Goal: Transaction & Acquisition: Purchase product/service

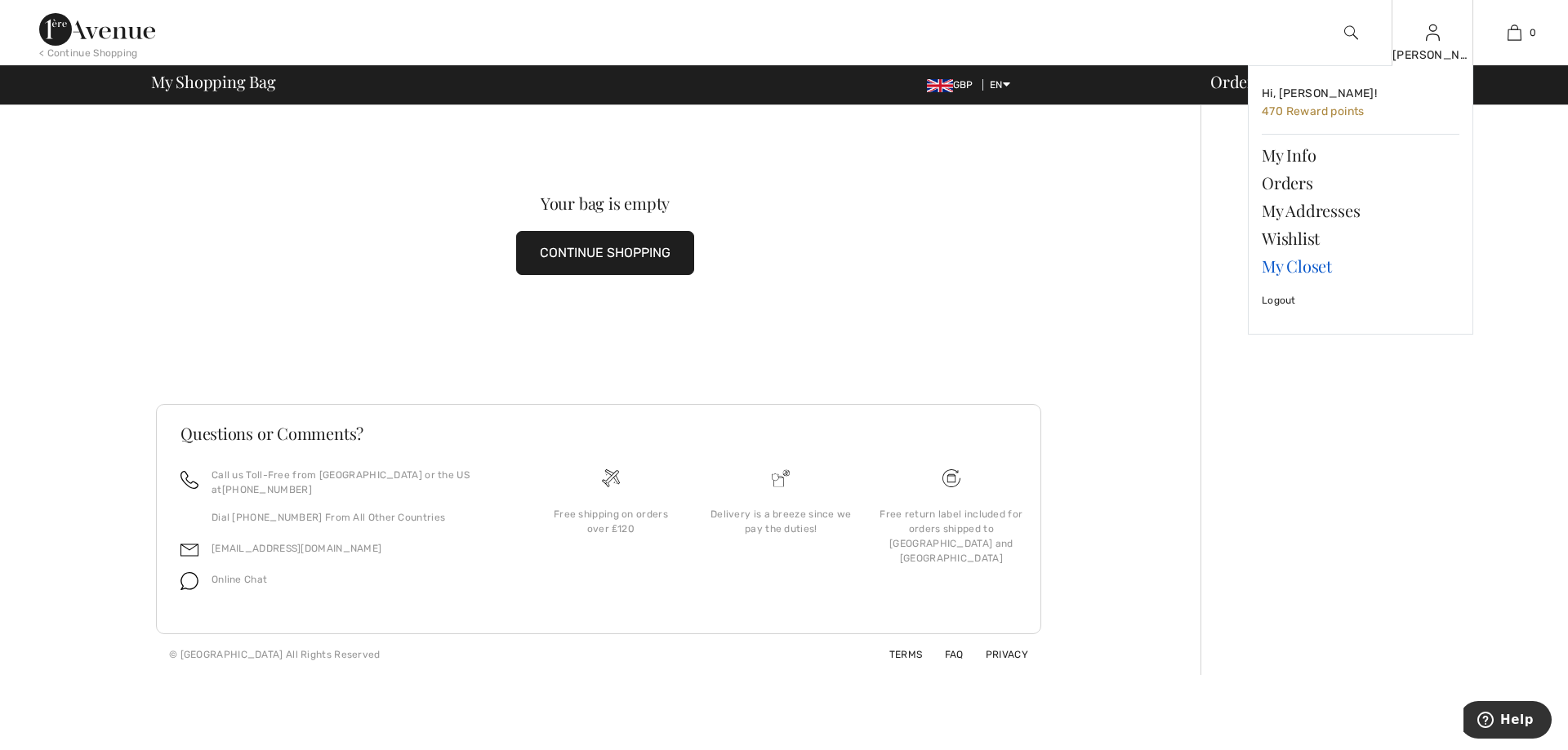
click at [1292, 268] on link "My Closet" at bounding box center [1359, 267] width 197 height 28
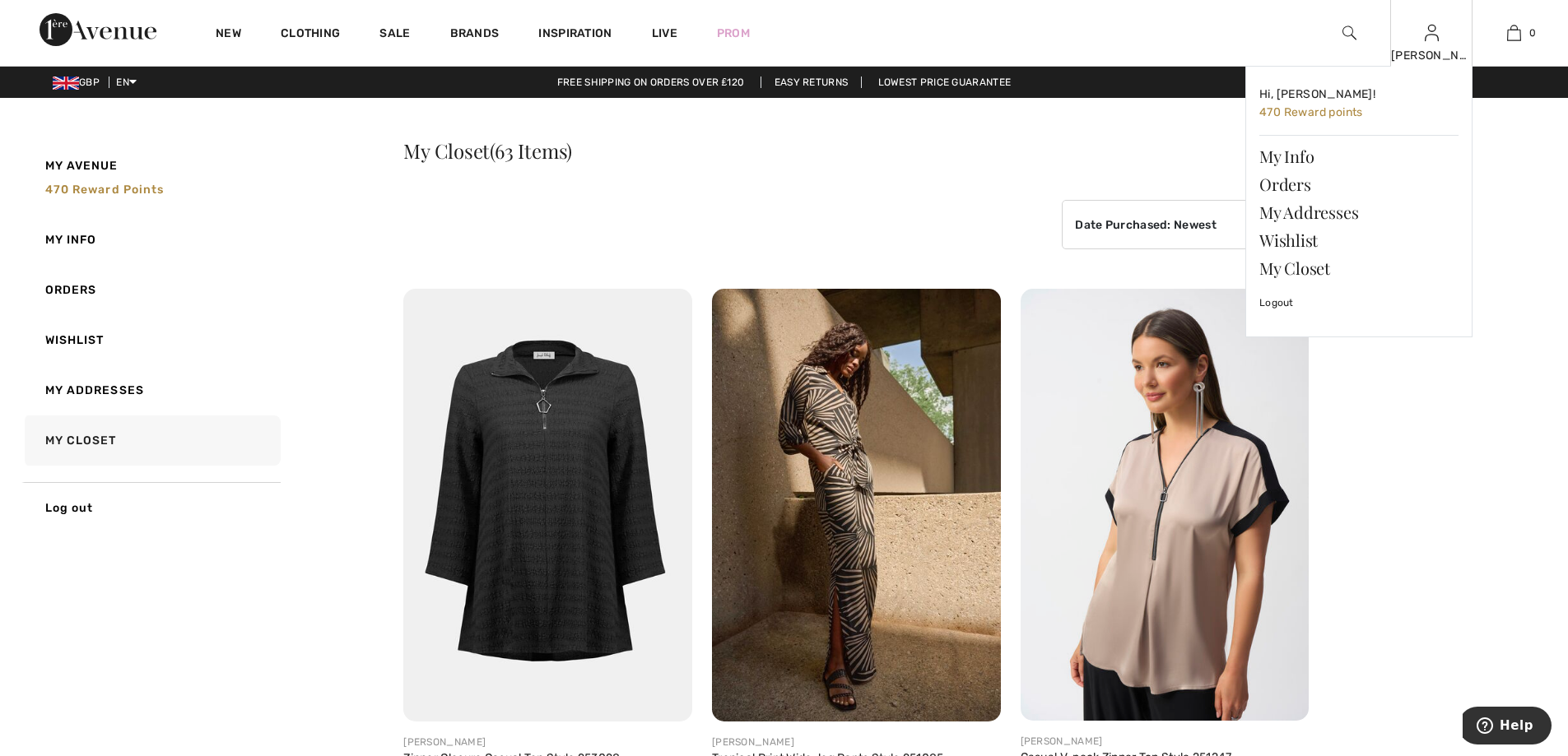
drag, startPoint x: 1579, startPoint y: 49, endPoint x: 1431, endPoint y: 45, distance: 148.1
click at [1431, 45] on div "Meryl Hi, Meryl! 470 Reward points My Info Orders My Addresses Wishlist My Clos…" at bounding box center [1430, 33] width 82 height 66
click at [1270, 93] on span "Hi, [PERSON_NAME]!" at bounding box center [1316, 94] width 116 height 14
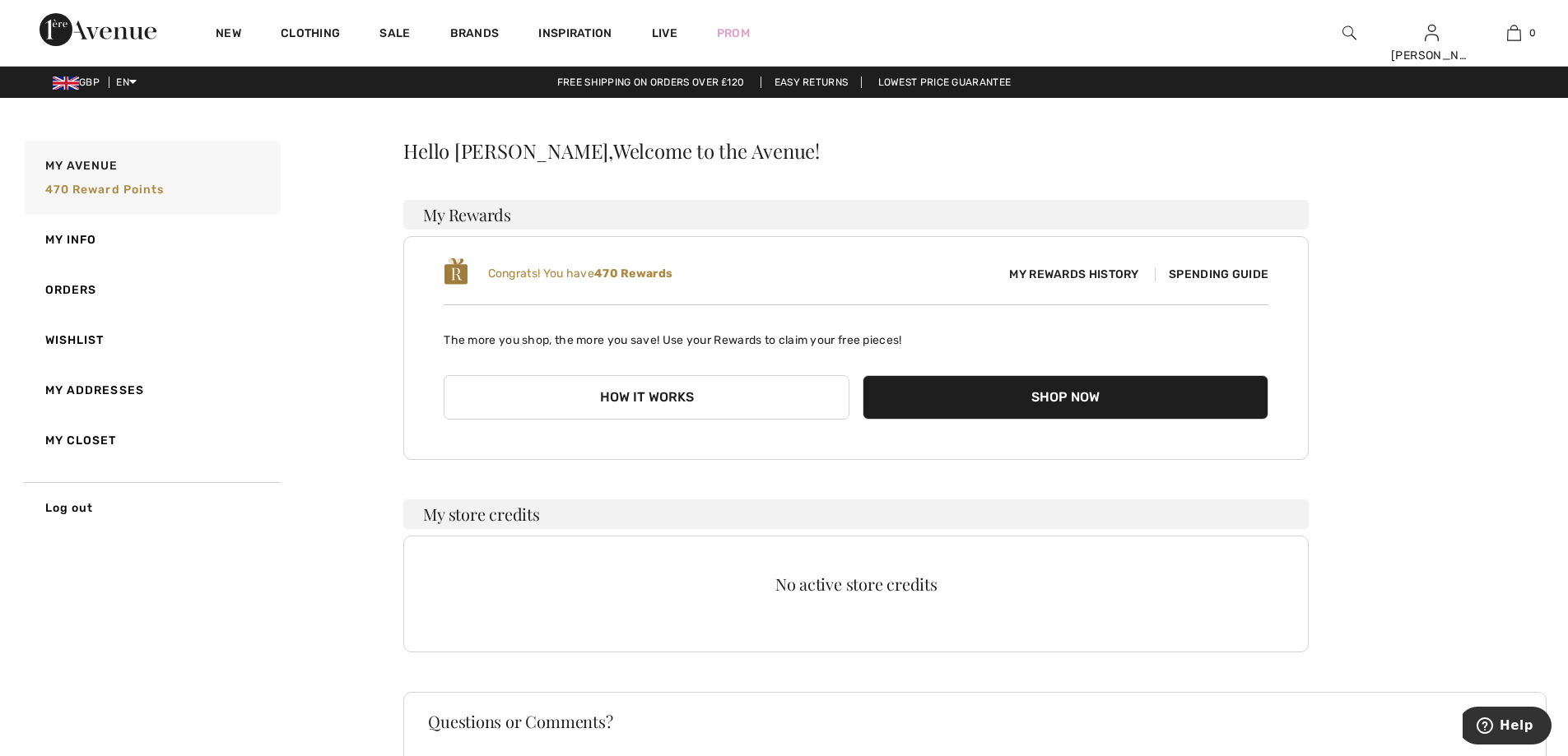
click at [701, 391] on button "How it works" at bounding box center [646, 397] width 405 height 44
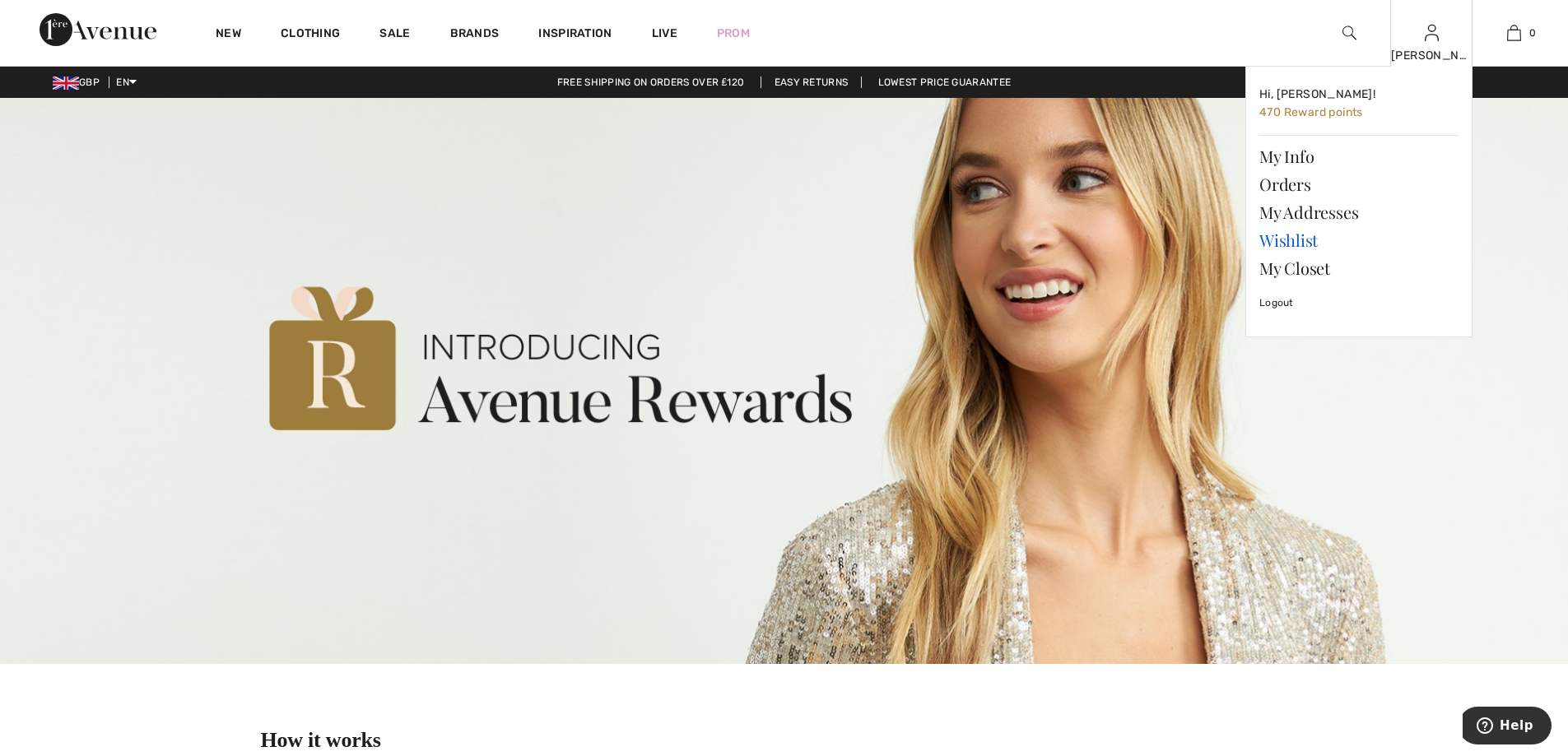
click at [1264, 241] on link "Wishlist" at bounding box center [1358, 240] width 199 height 28
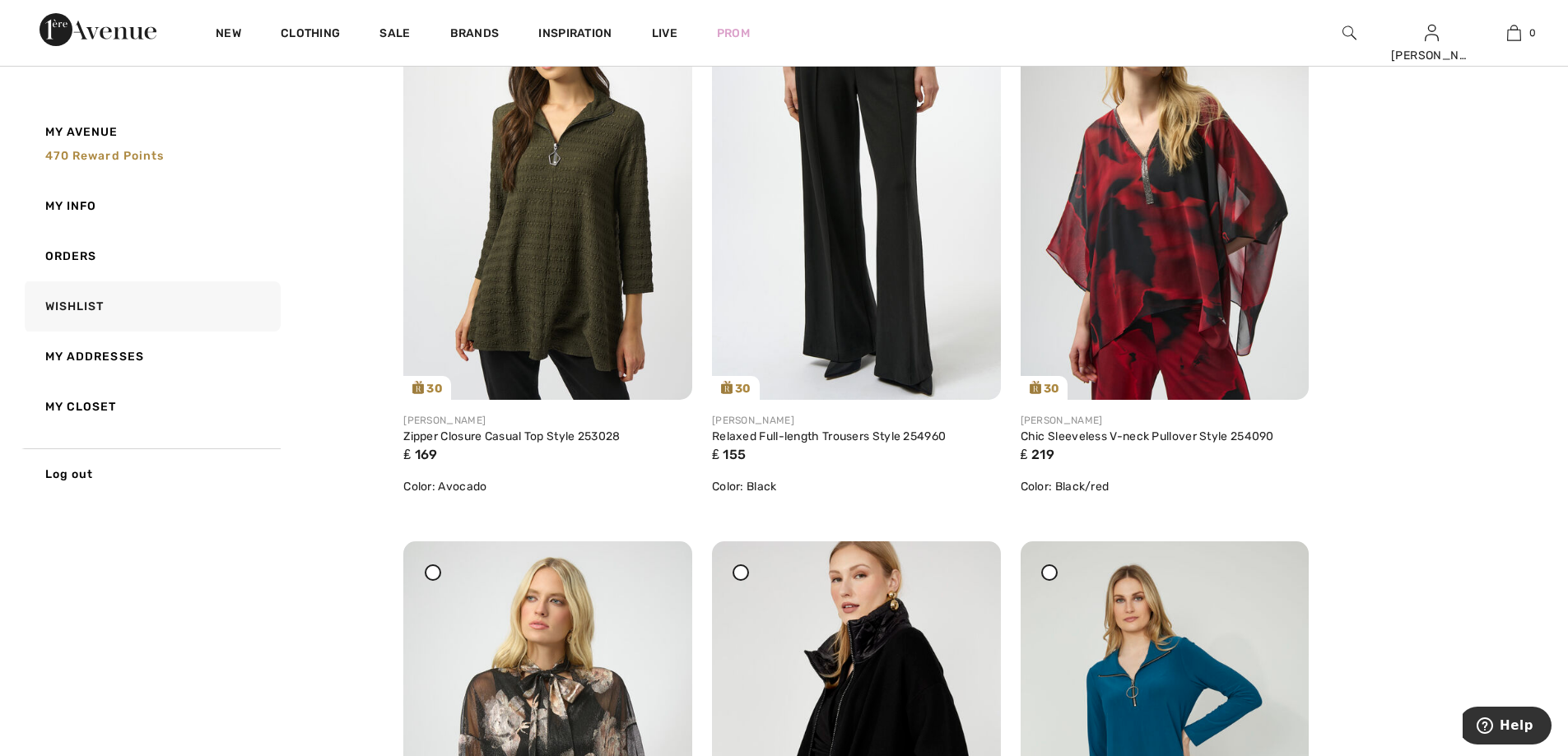
scroll to position [489, 0]
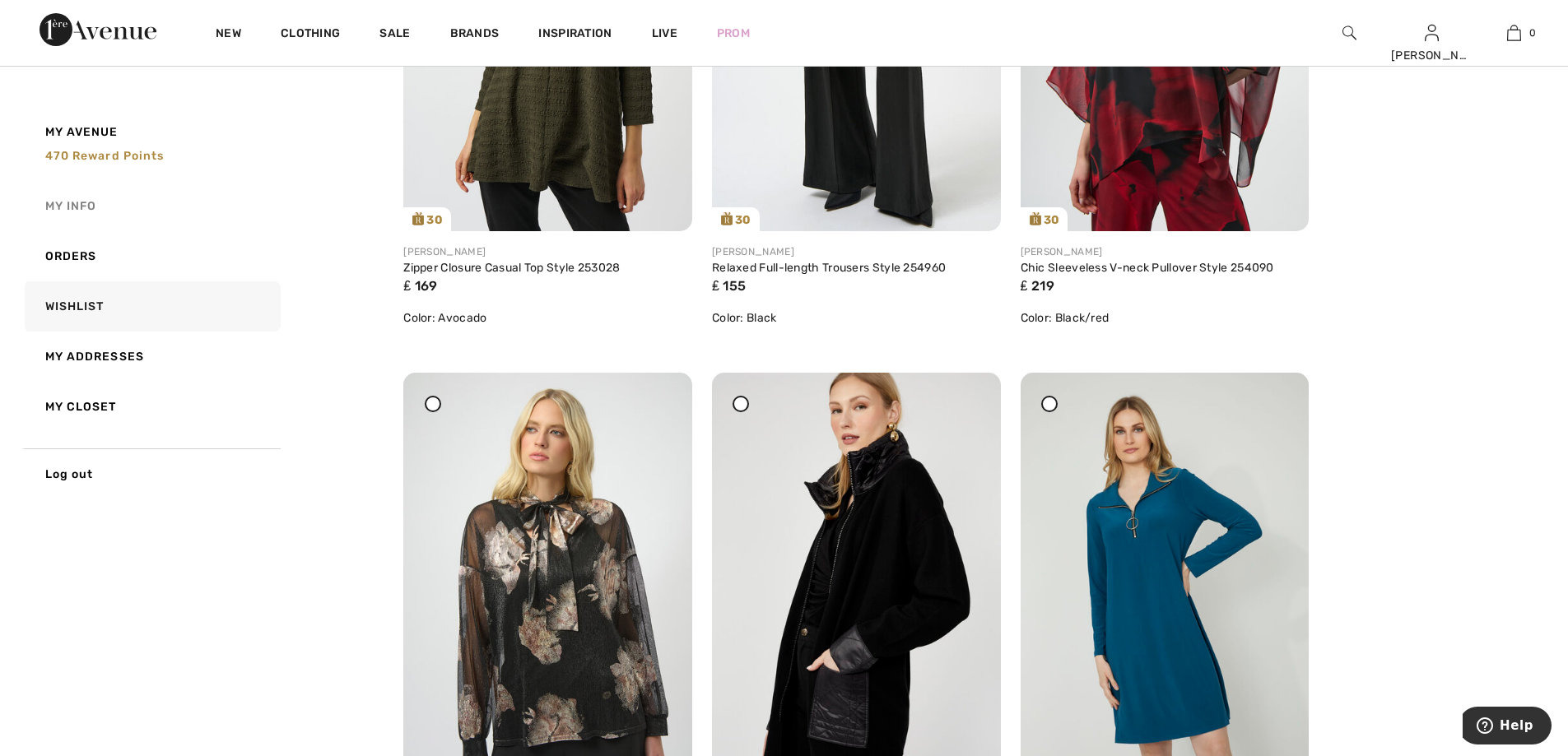
click at [66, 202] on link "My Info" at bounding box center [151, 205] width 259 height 50
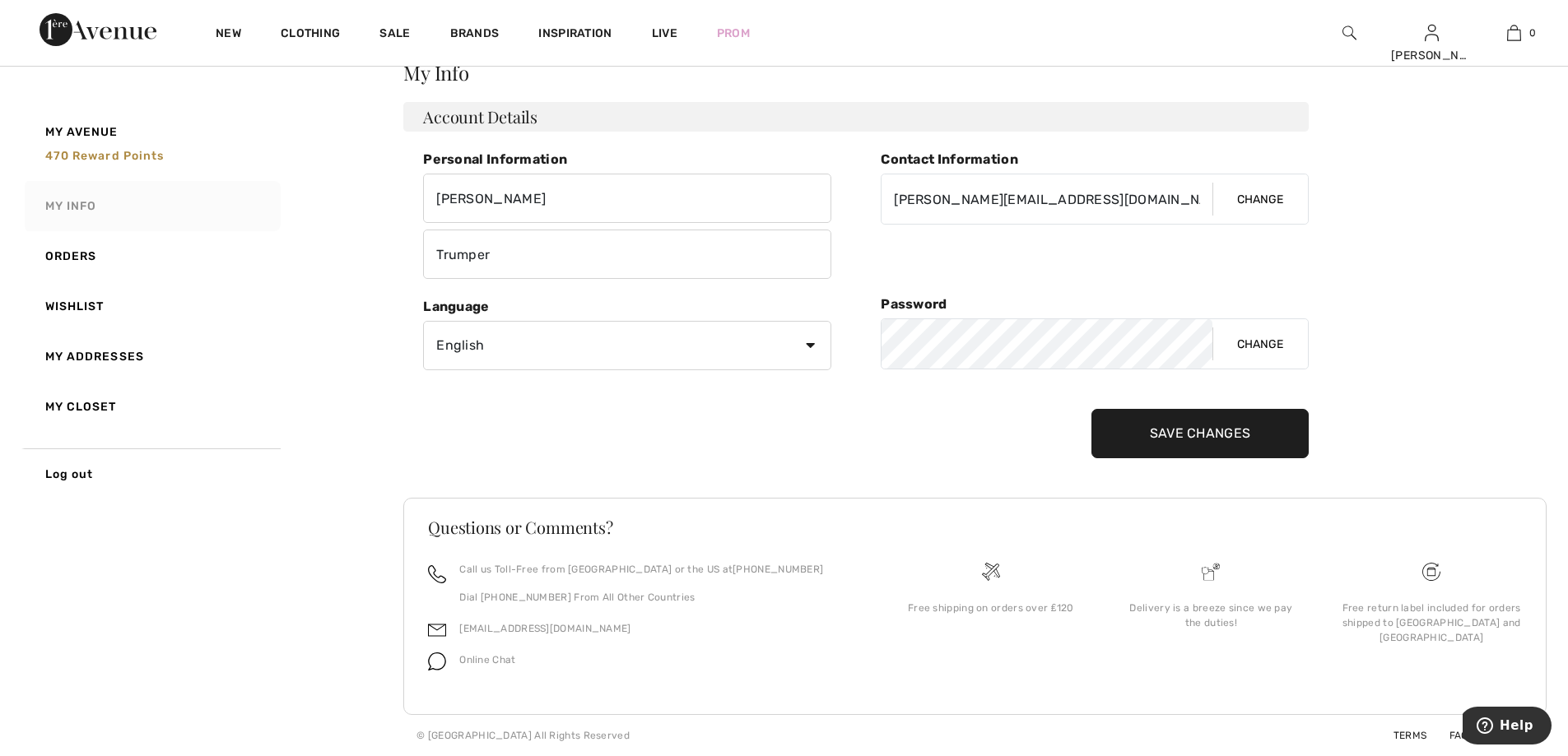
scroll to position [78, 0]
click at [83, 252] on link "Orders" at bounding box center [151, 255] width 259 height 50
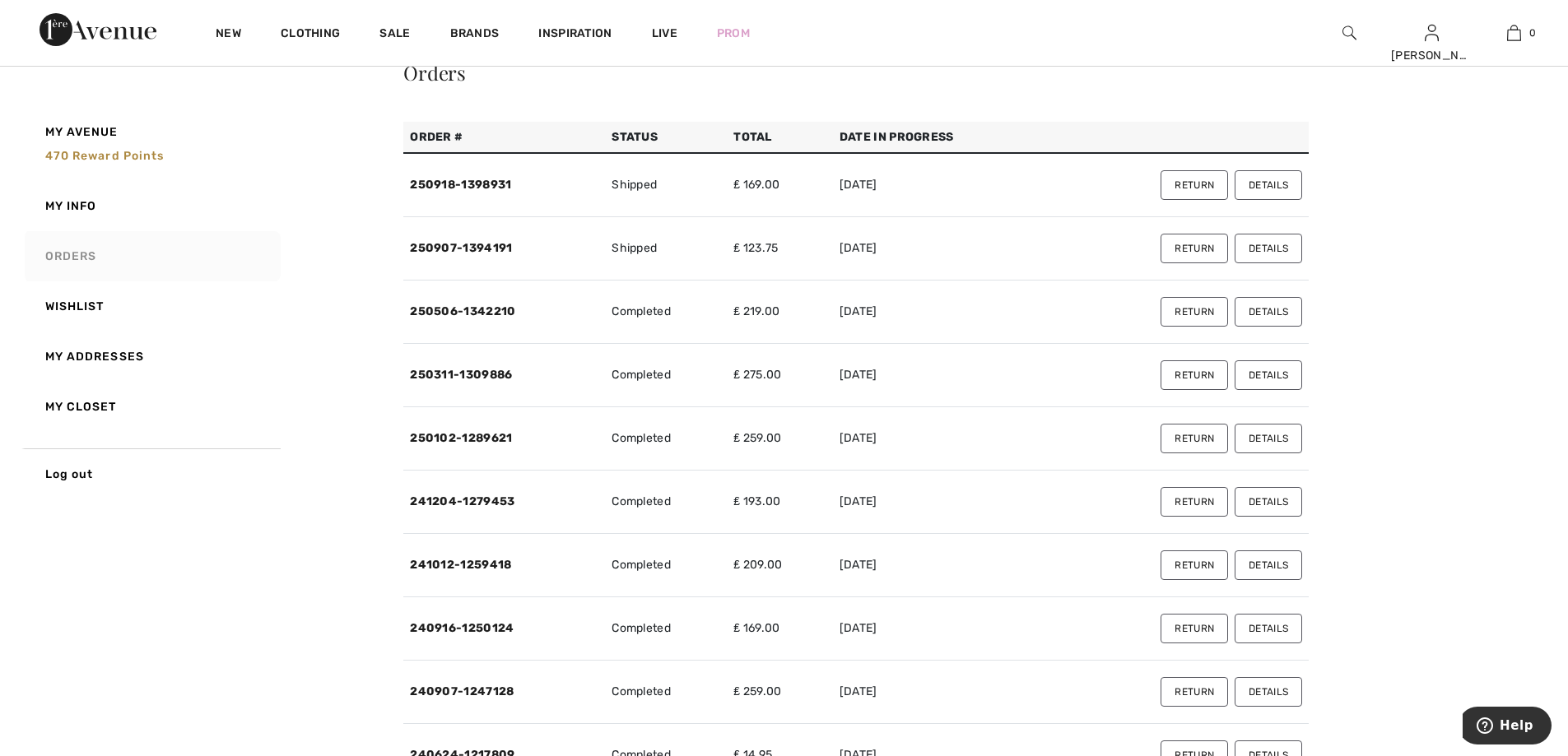
scroll to position [489, 0]
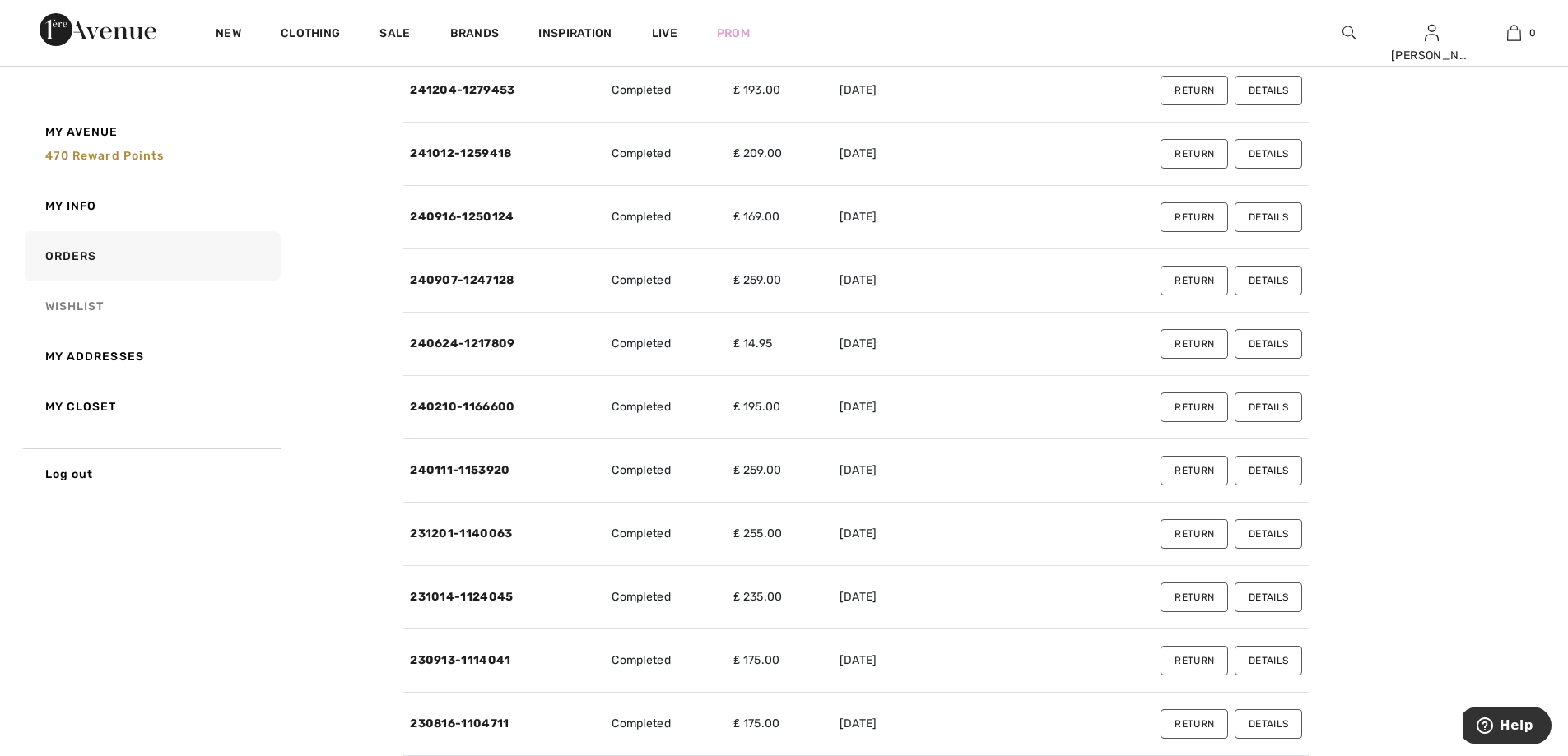
click at [82, 310] on link "Wishlist" at bounding box center [151, 305] width 259 height 50
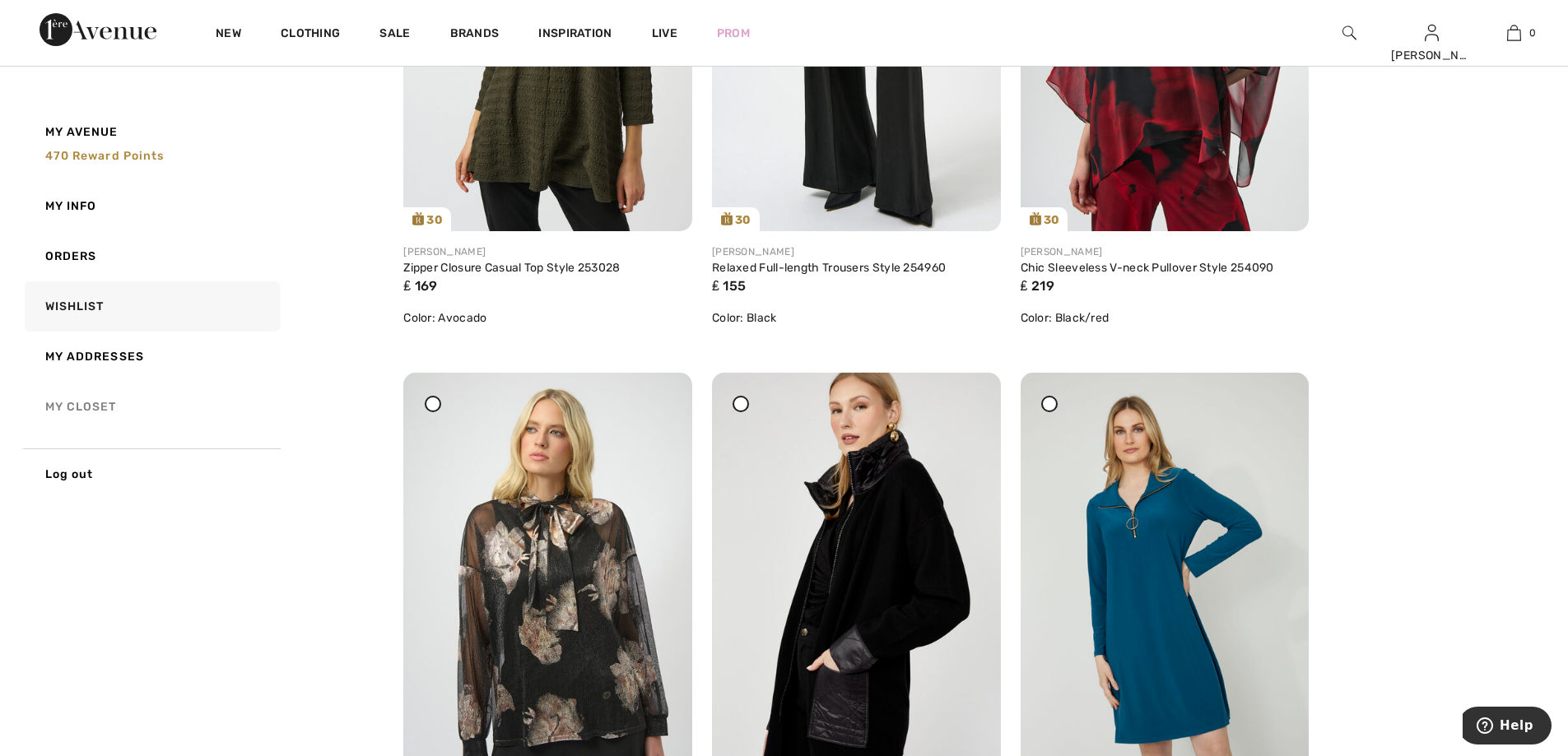
click at [102, 404] on link "My Closet" at bounding box center [151, 406] width 259 height 50
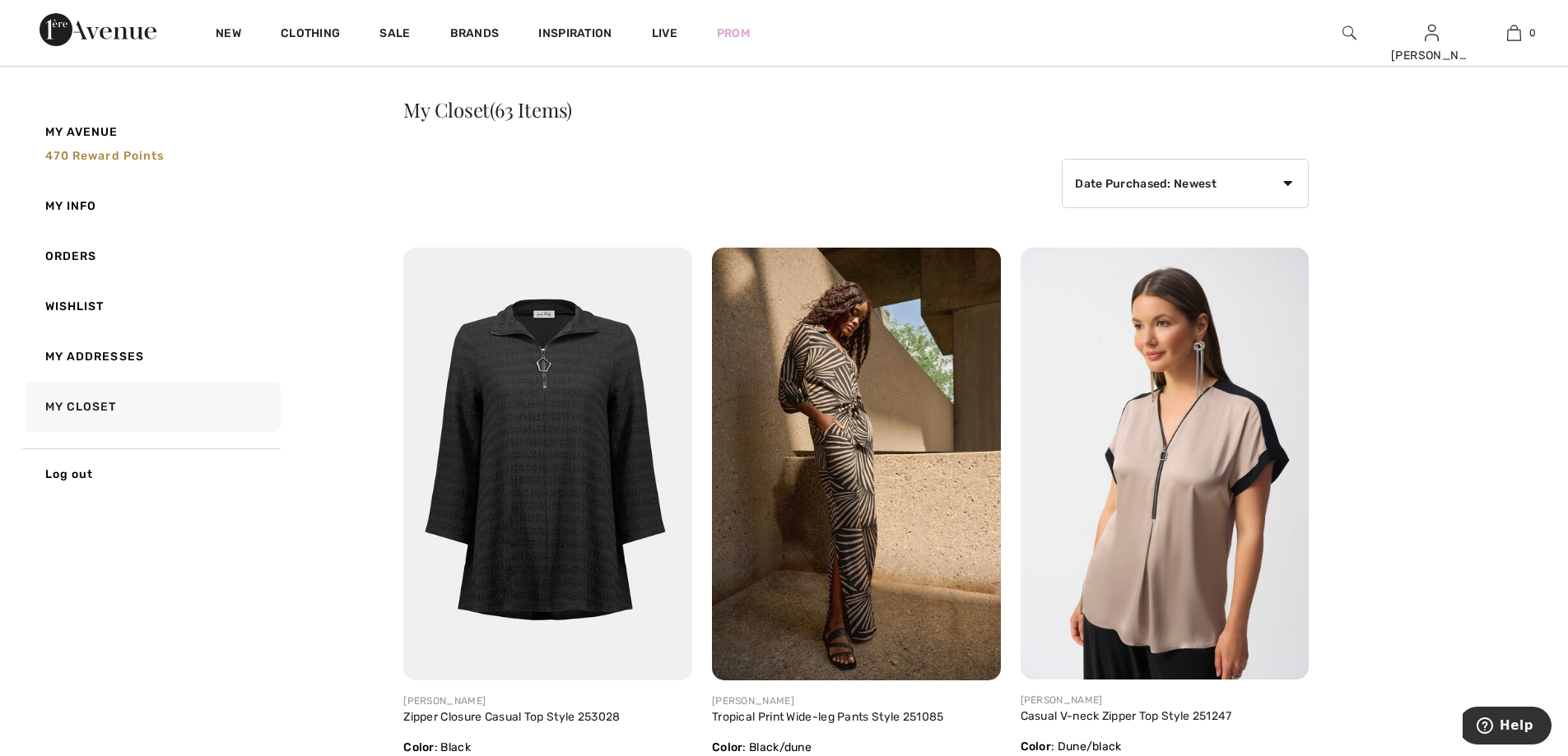
scroll to position [17, 0]
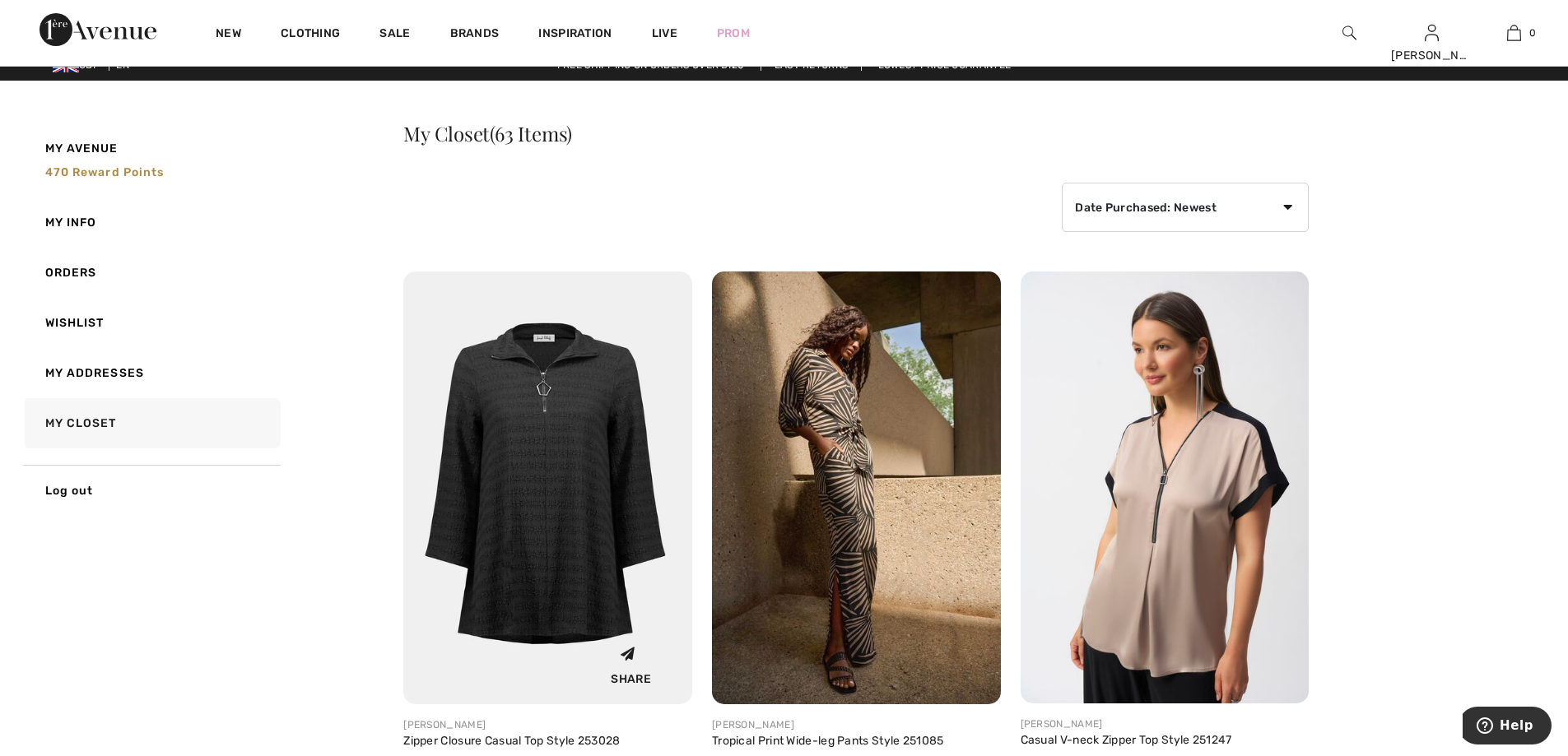
click at [562, 403] on img at bounding box center [548, 487] width 289 height 433
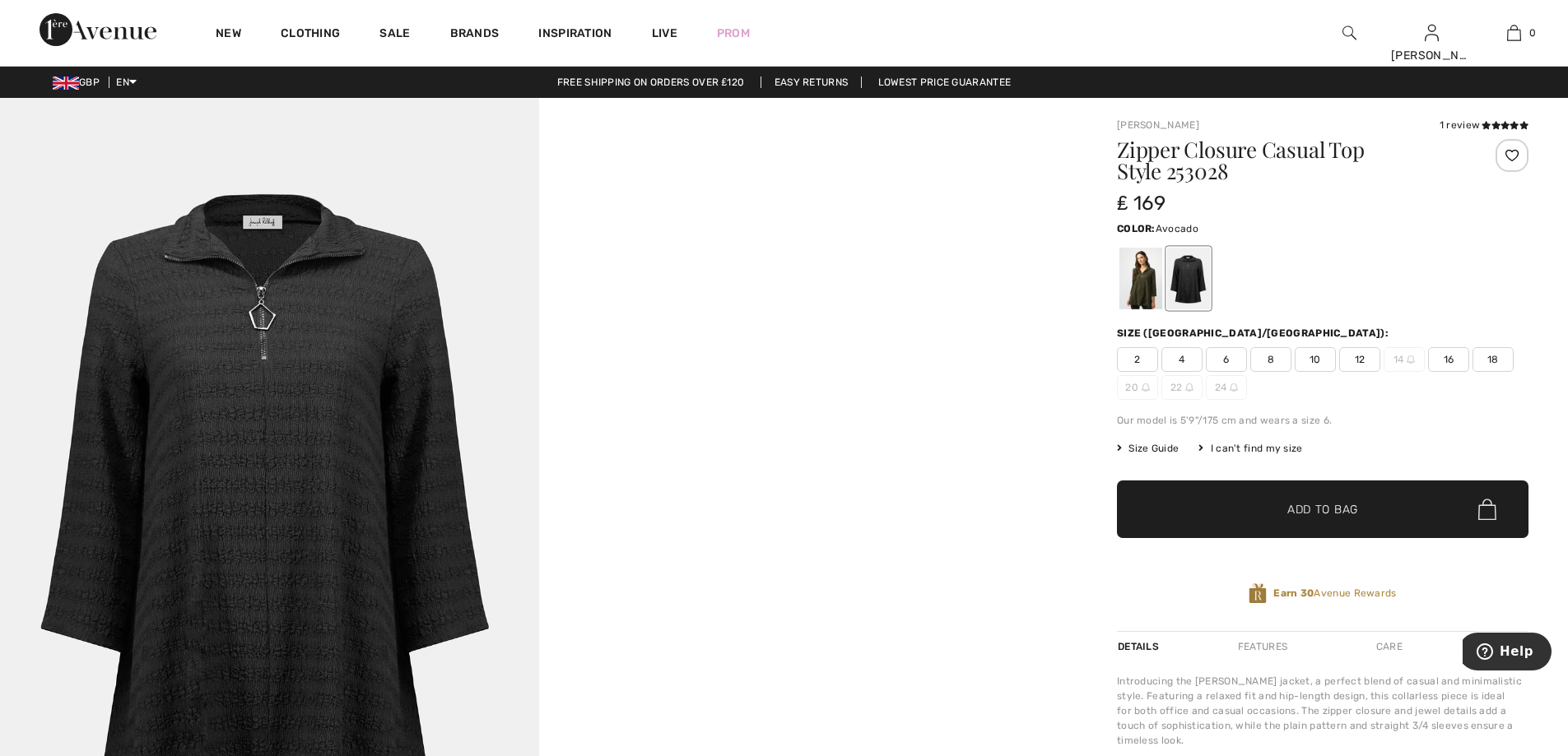
click at [1131, 266] on div at bounding box center [1140, 278] width 42 height 61
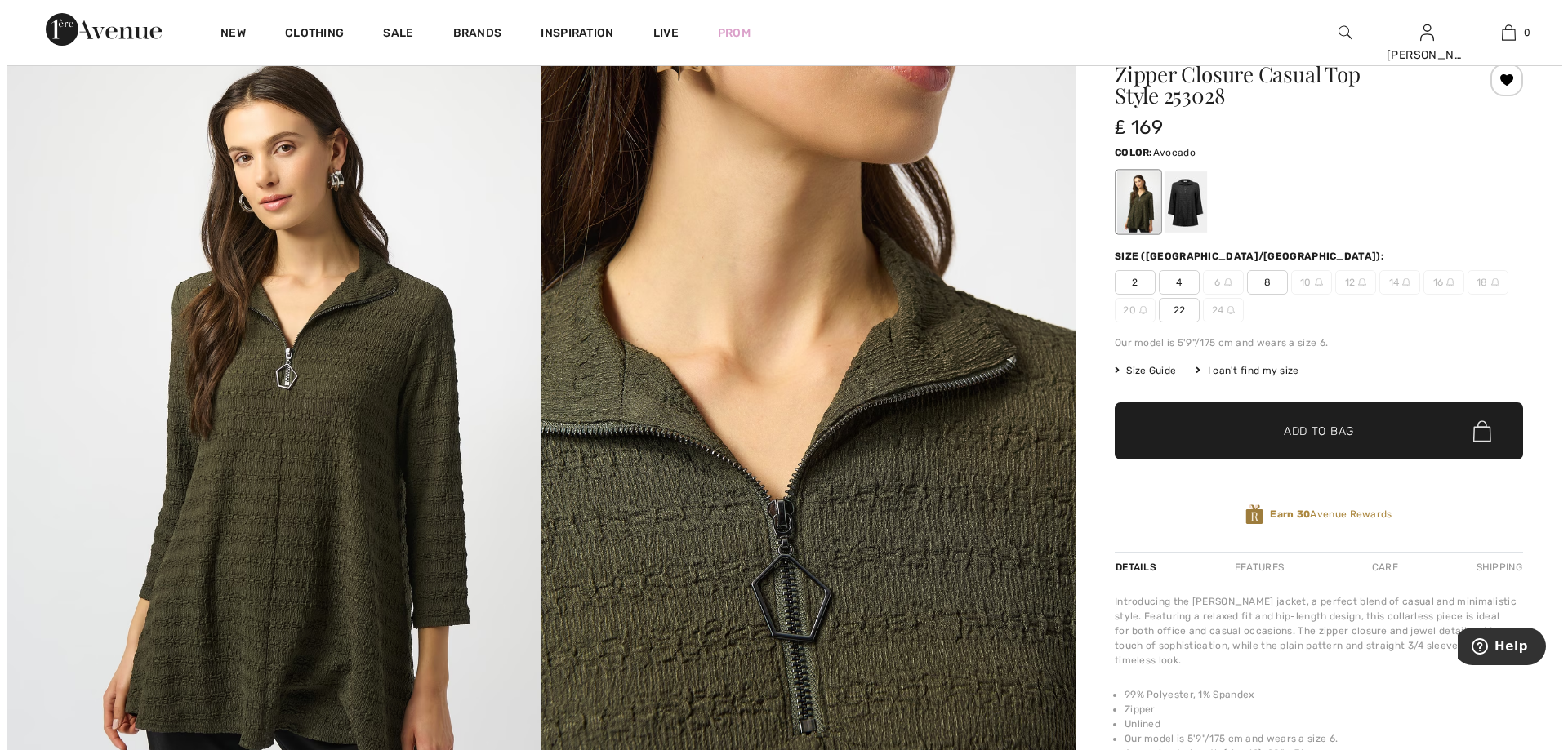
scroll to position [70, 0]
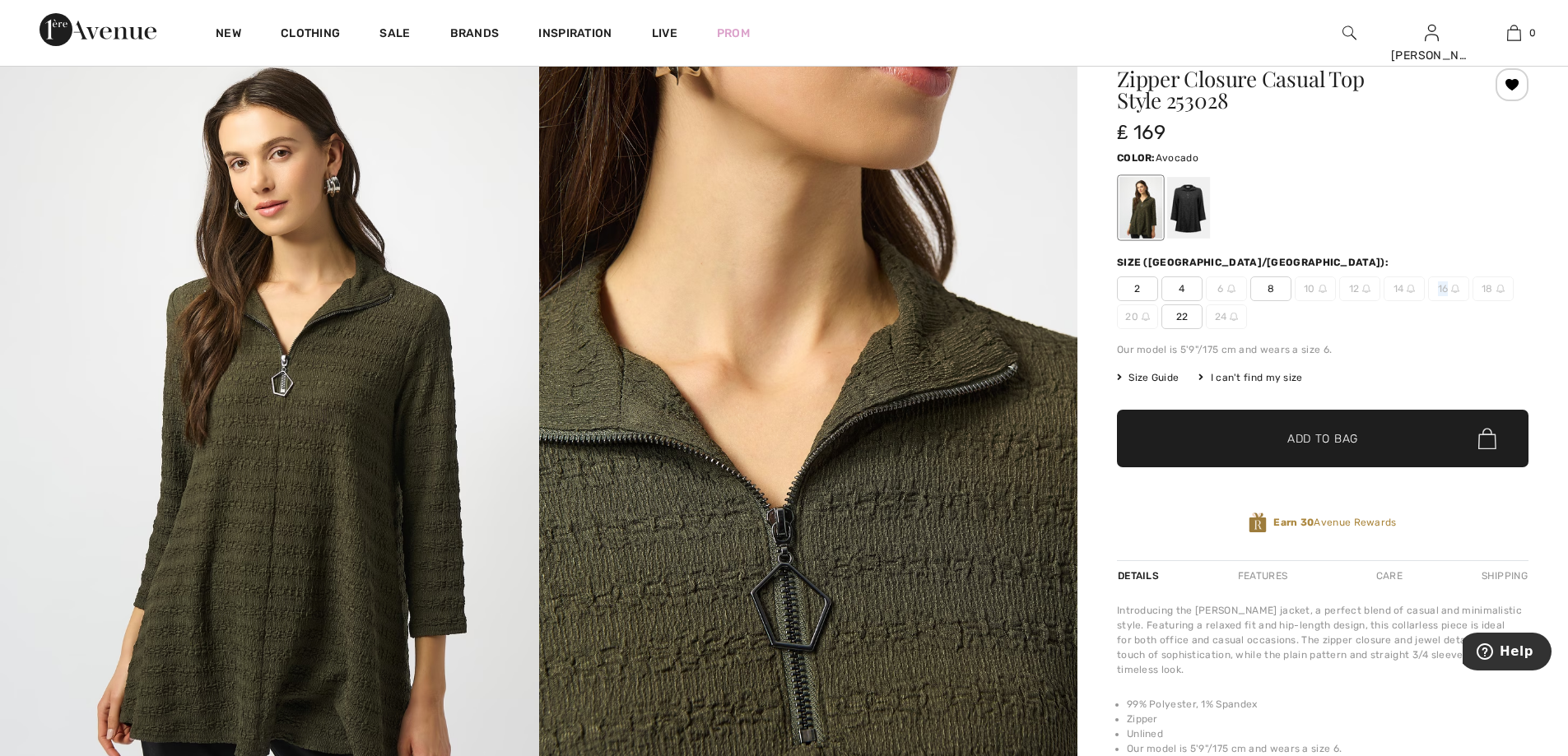
click at [1451, 285] on span "16" at bounding box center [1448, 288] width 41 height 25
